Goal: Communication & Community: Connect with others

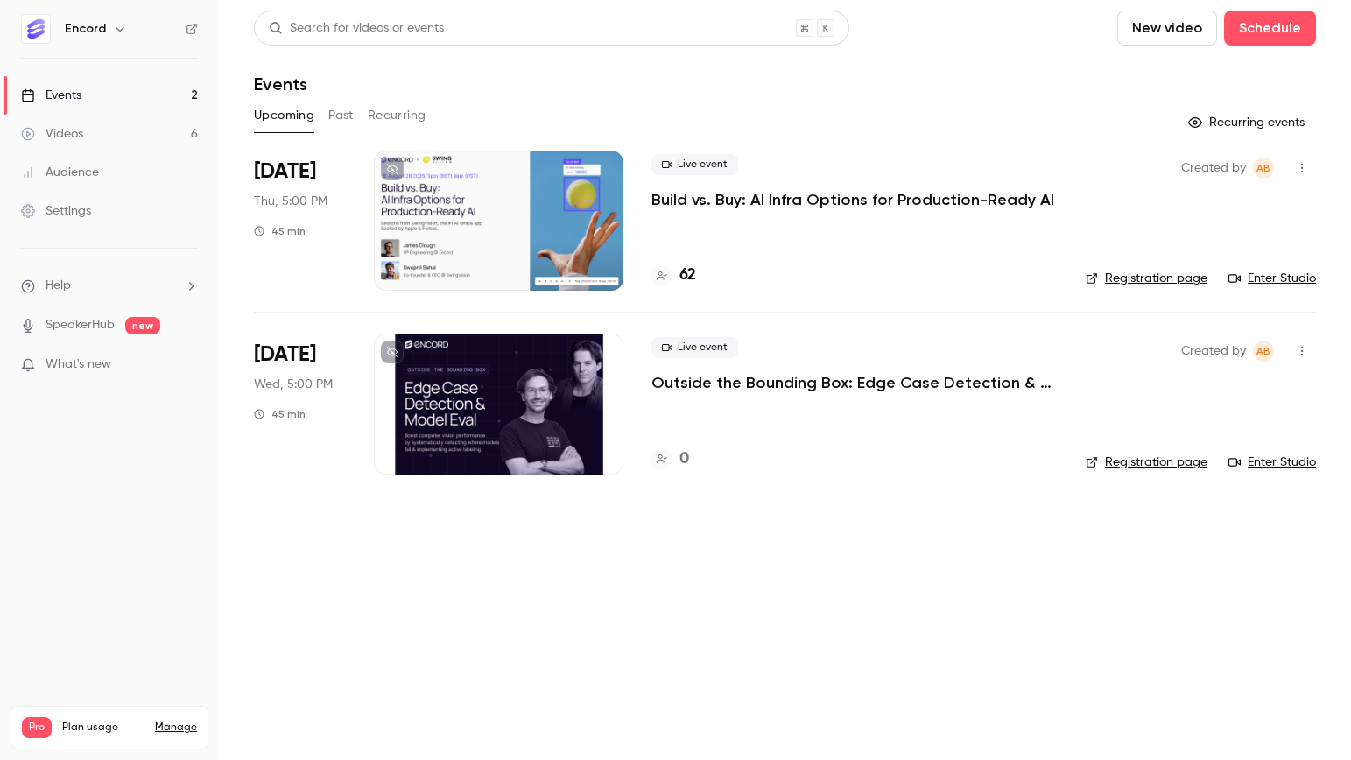
click at [798, 203] on p "Build vs. Buy: AI Infra Options for Production-Ready AI" at bounding box center [852, 199] width 403 height 21
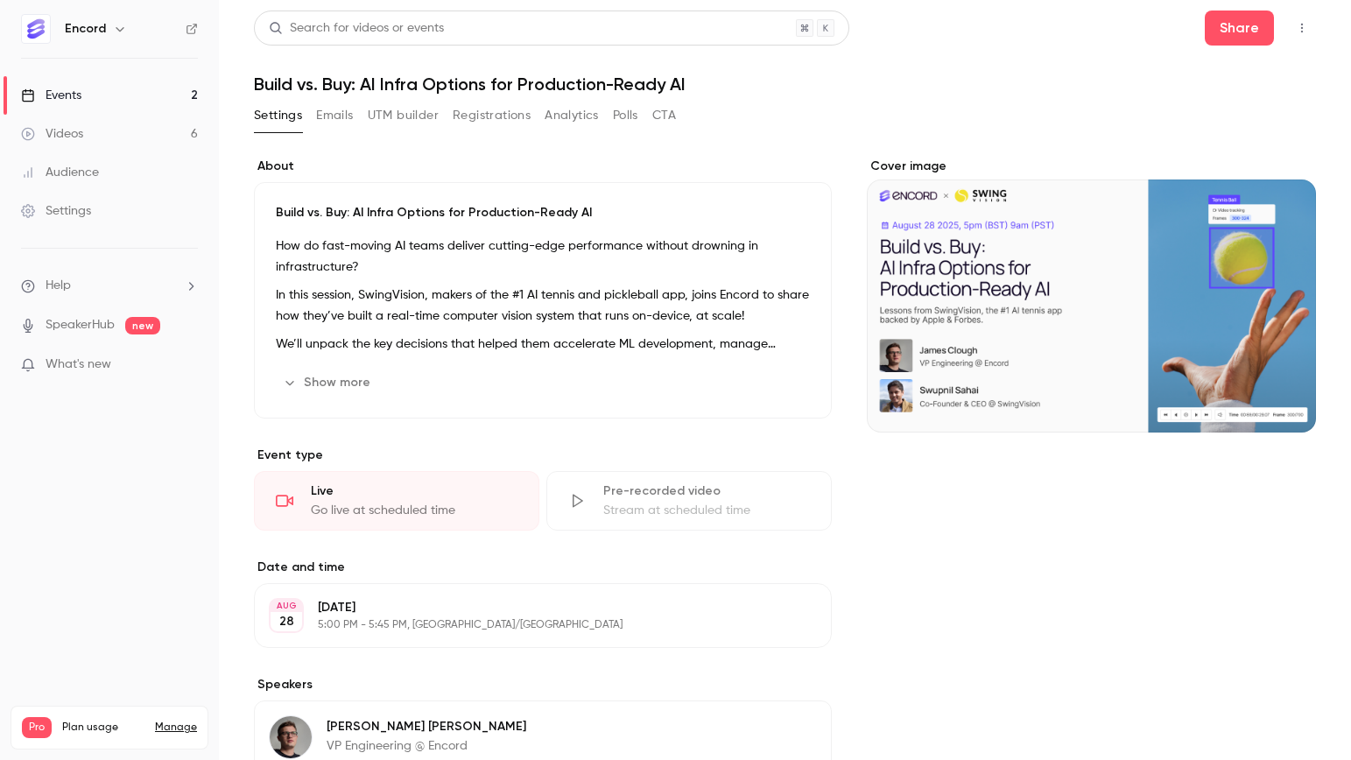
click at [1311, 28] on button "button" at bounding box center [1302, 28] width 28 height 28
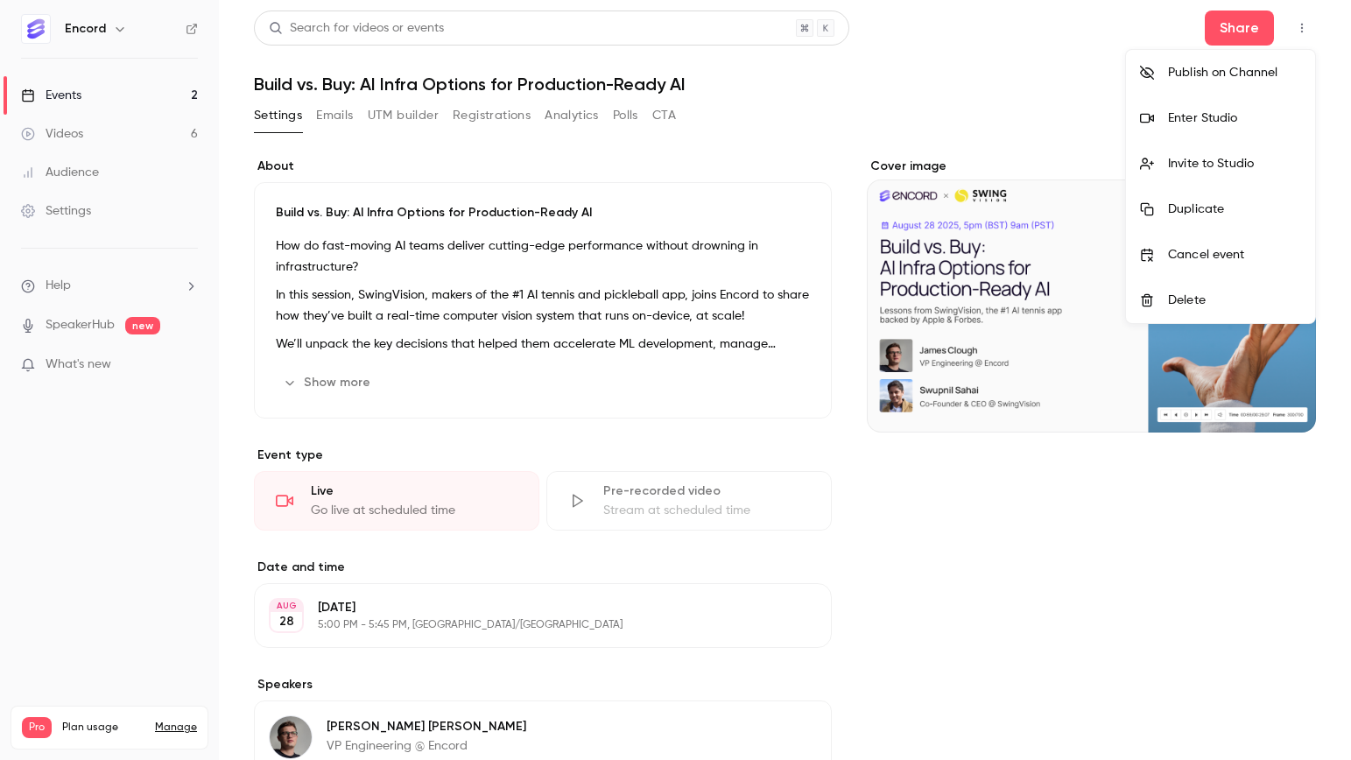
click at [1260, 155] on div "Invite to Studio" at bounding box center [1234, 164] width 133 height 18
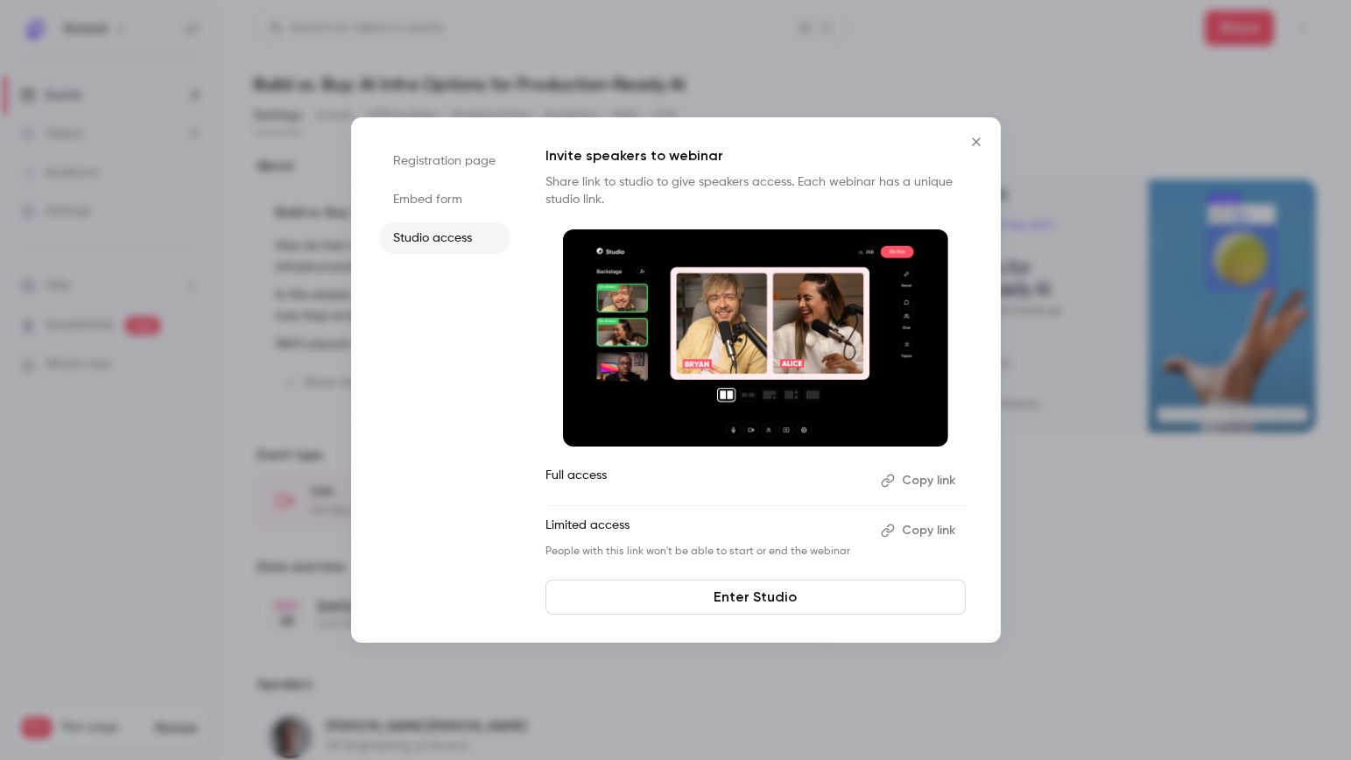
click at [919, 533] on button "Copy link" at bounding box center [920, 531] width 92 height 28
click at [820, 608] on link "Enter Studio" at bounding box center [755, 597] width 420 height 35
click at [973, 138] on icon "Close" at bounding box center [976, 142] width 21 height 14
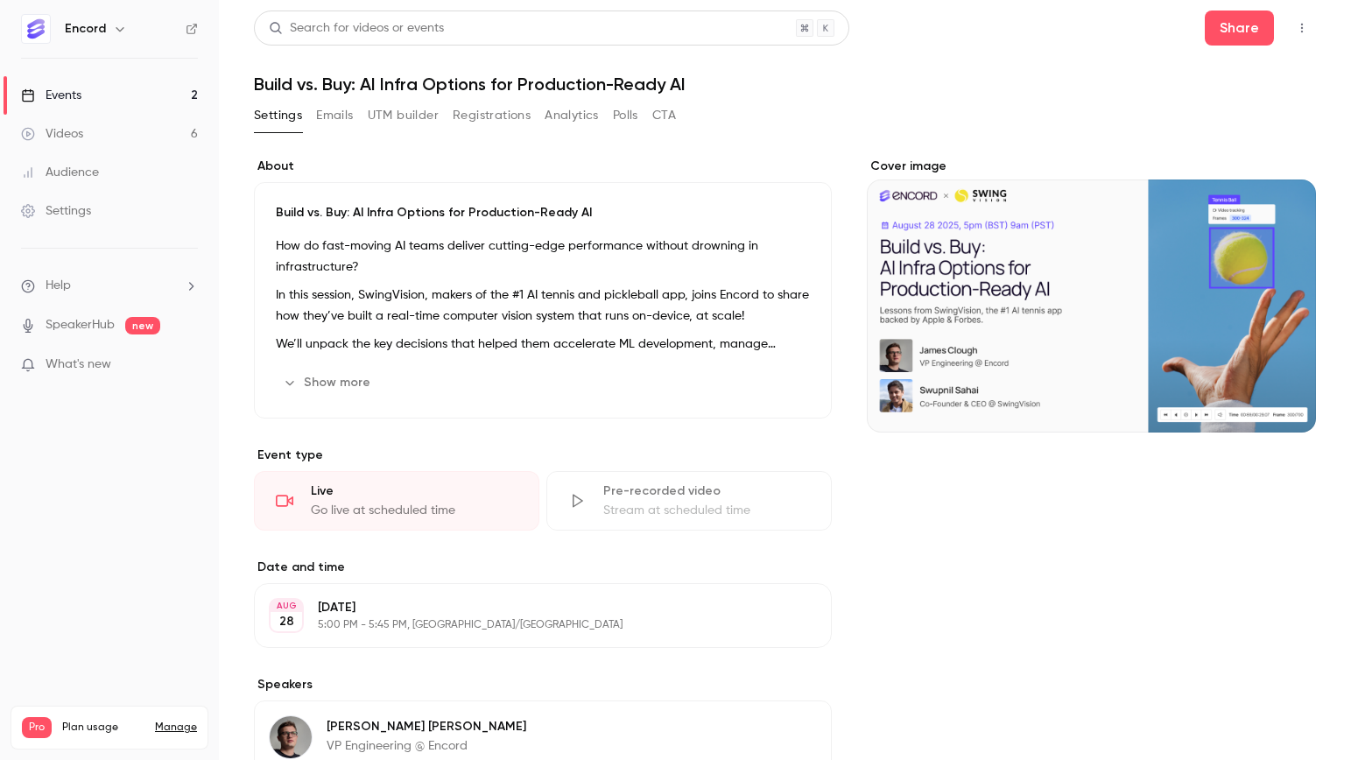
click at [1309, 26] on button "button" at bounding box center [1302, 28] width 28 height 28
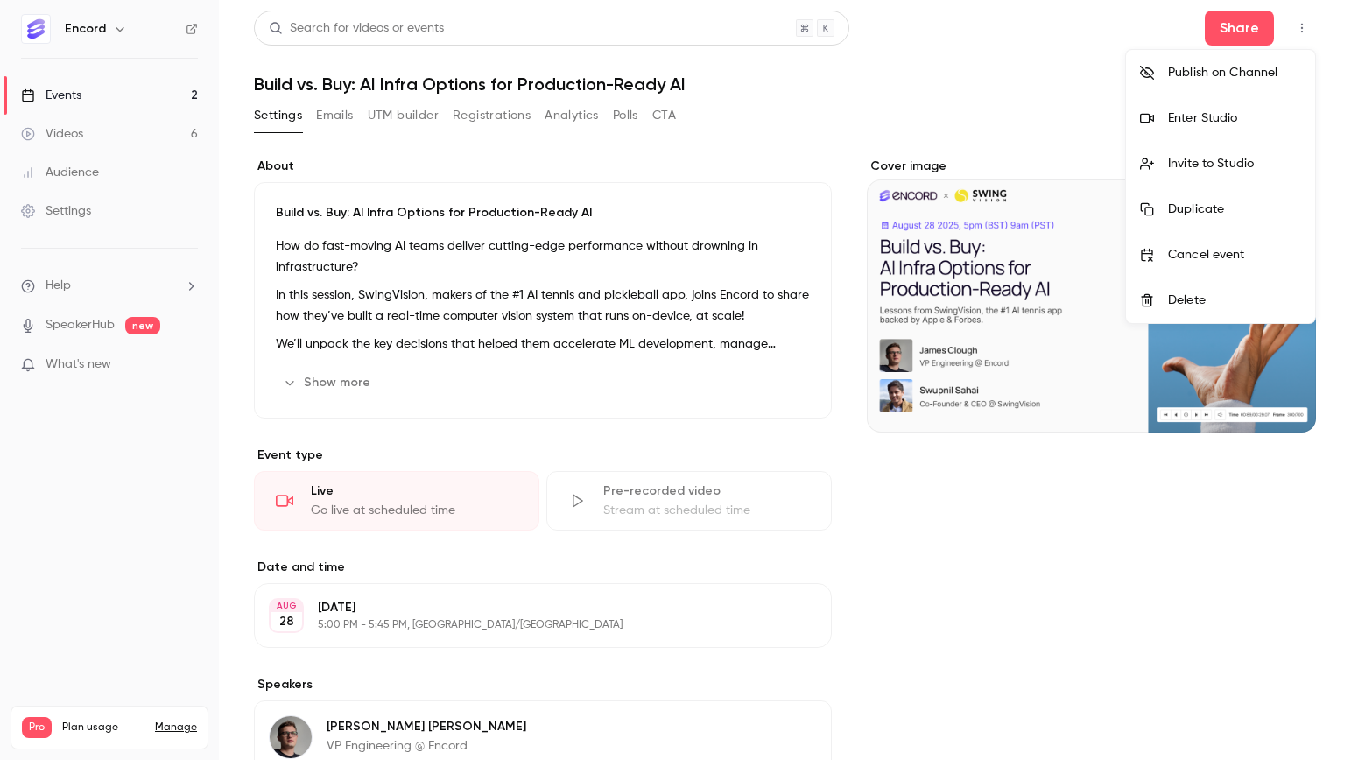
click at [1279, 111] on div "Enter Studio" at bounding box center [1234, 118] width 133 height 18
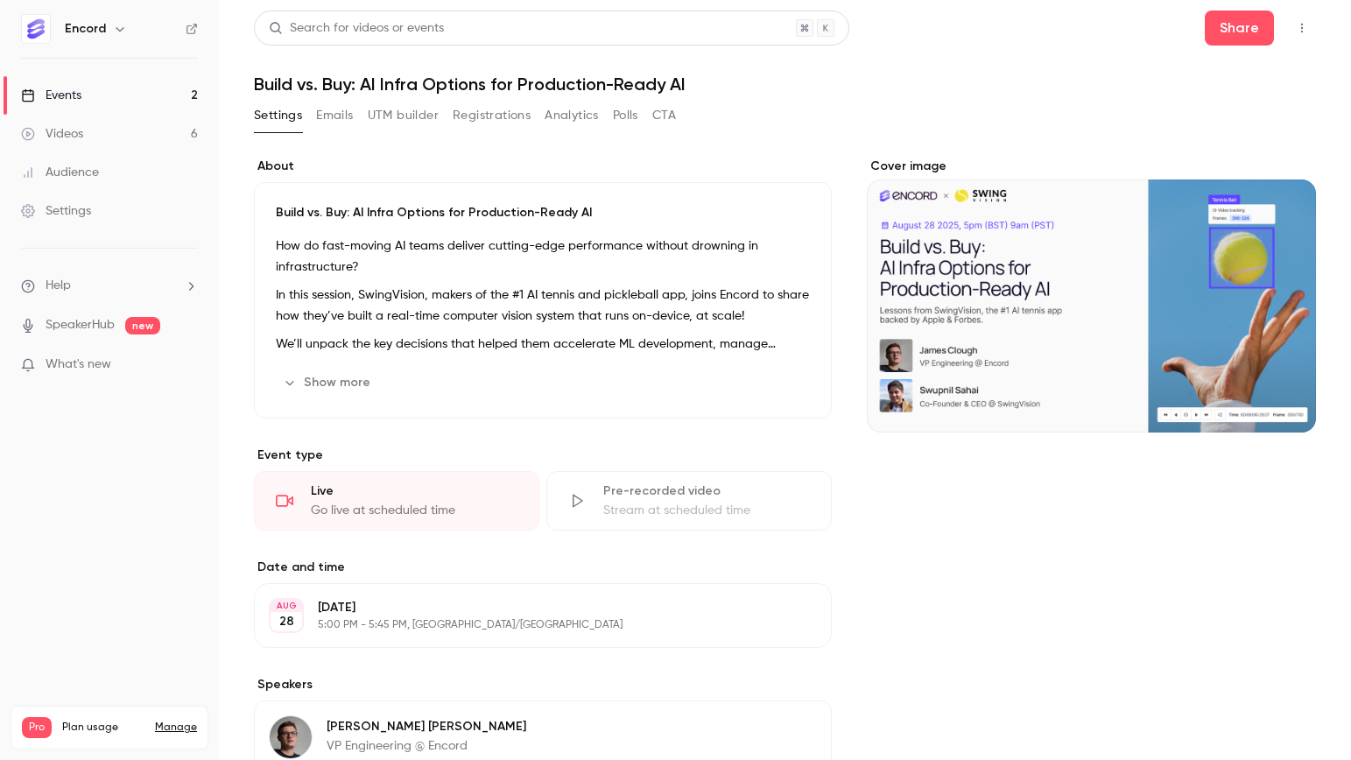
click at [111, 87] on link "Events 2" at bounding box center [109, 95] width 219 height 39
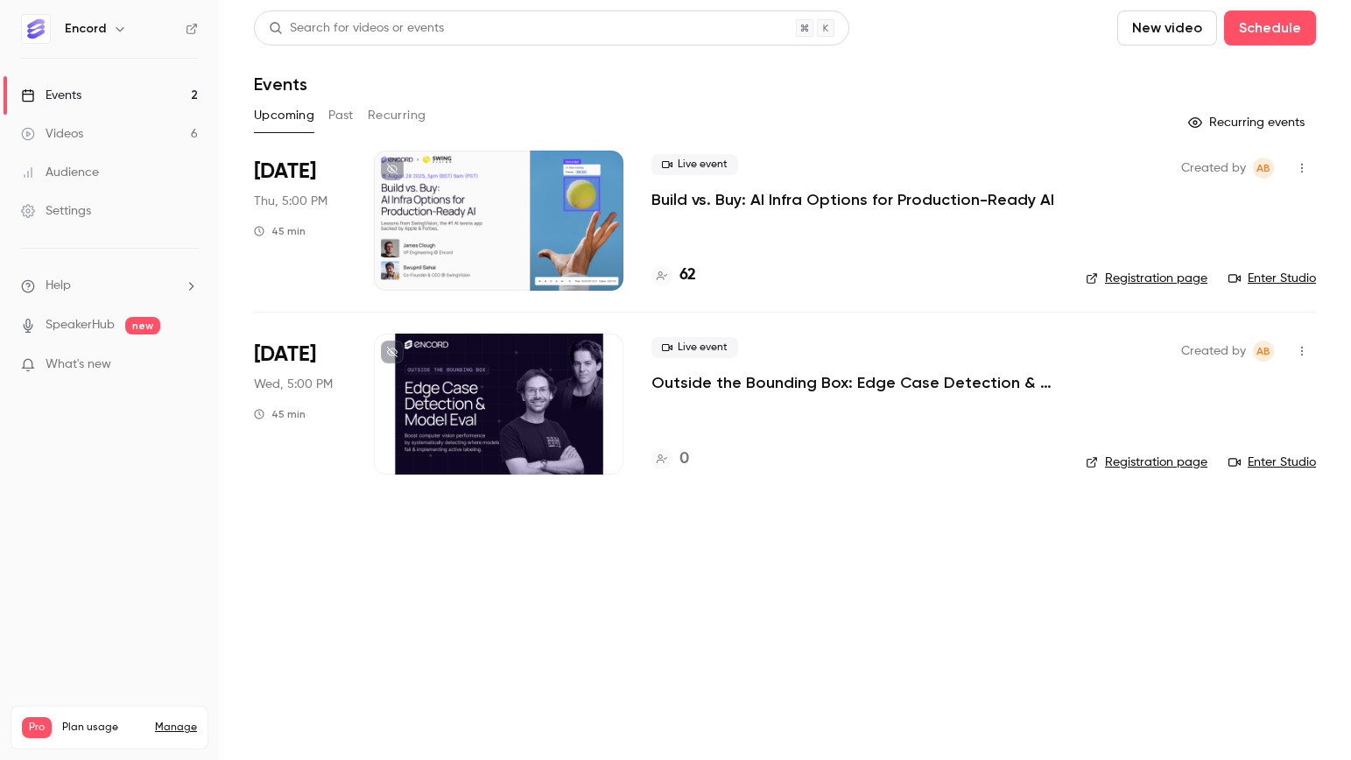
click at [336, 113] on button "Past" at bounding box center [340, 116] width 25 height 28
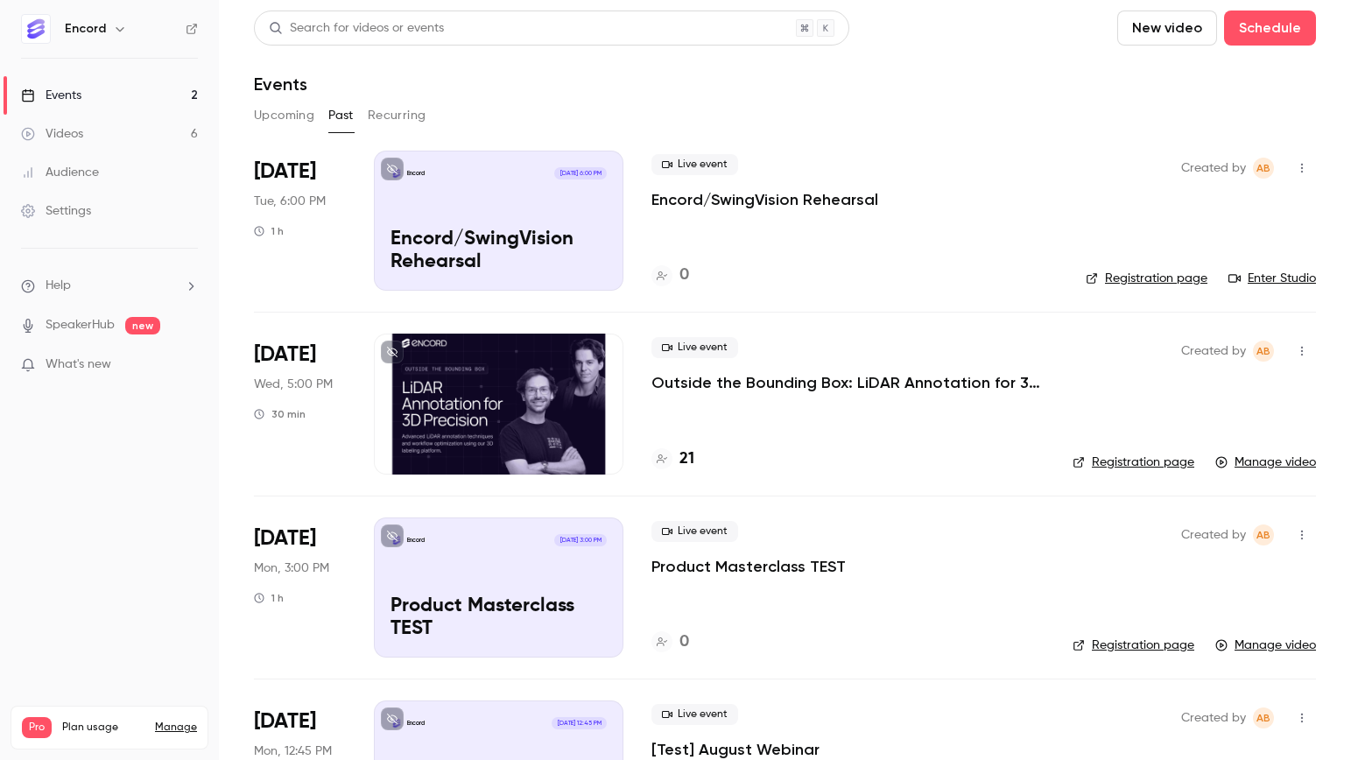
click at [278, 123] on button "Upcoming" at bounding box center [284, 116] width 60 height 28
